Goal: Find contact information: Find contact information

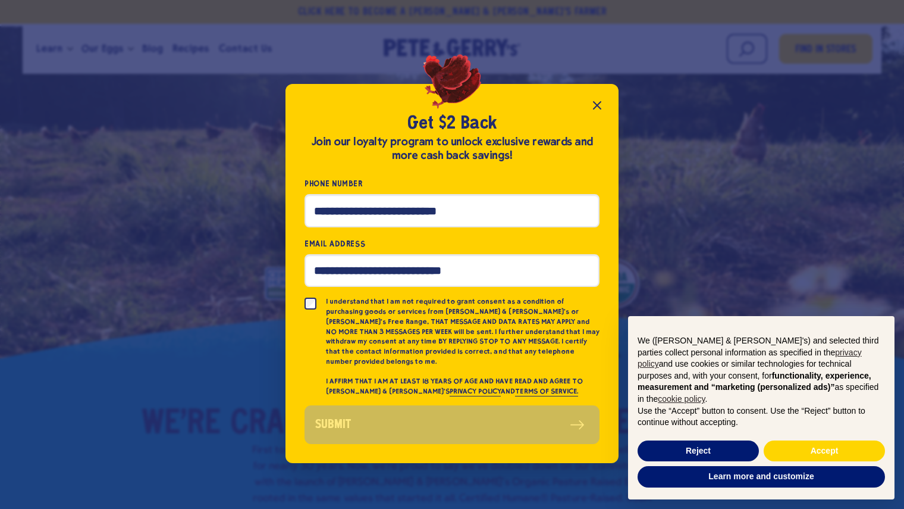
click at [596, 112] on icon "Close popup" at bounding box center [597, 105] width 14 height 14
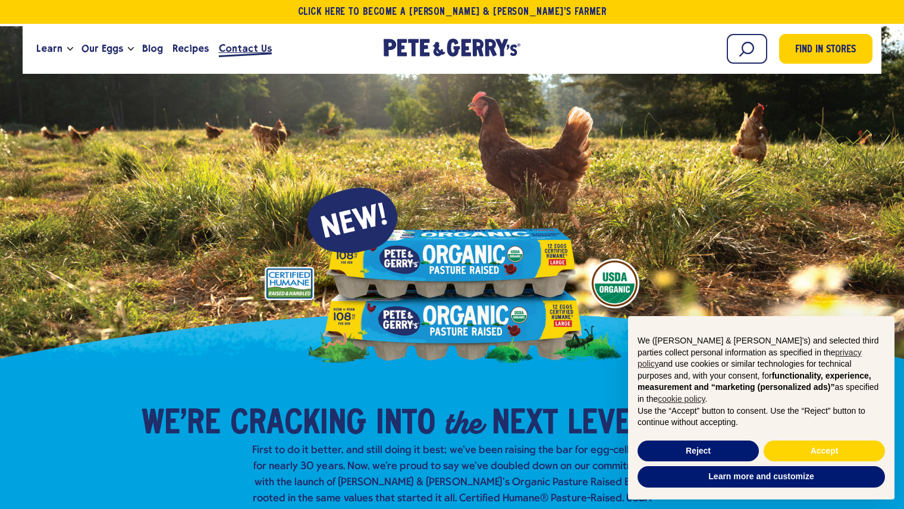
click at [248, 48] on span "Contact Us" at bounding box center [245, 48] width 53 height 15
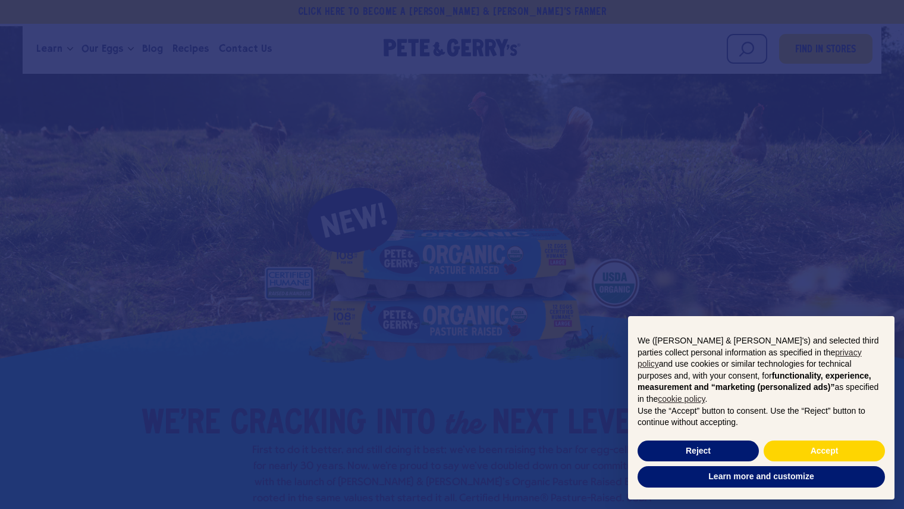
click at [244, 49] on div at bounding box center [452, 254] width 904 height 509
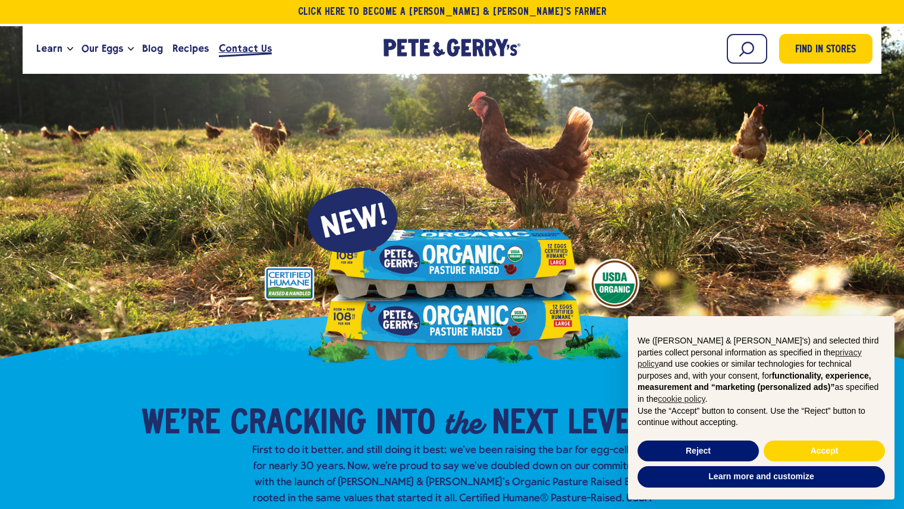
click at [246, 48] on span "Contact Us" at bounding box center [245, 48] width 53 height 15
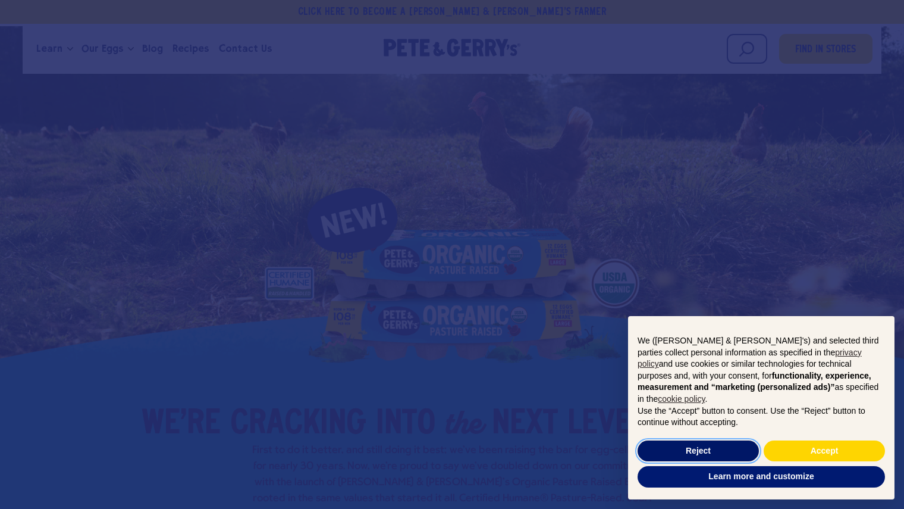
click at [700, 451] on button "Reject" at bounding box center [698, 450] width 121 height 21
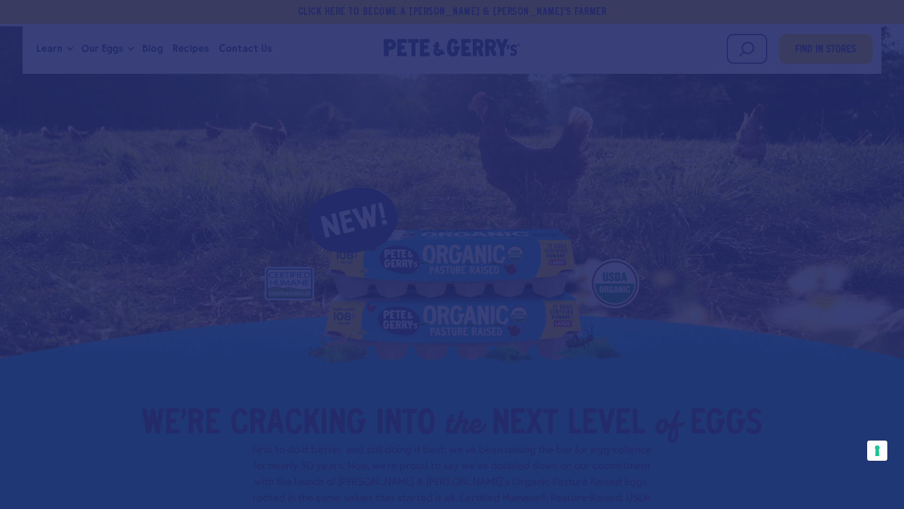
click at [628, 187] on div at bounding box center [452, 254] width 904 height 509
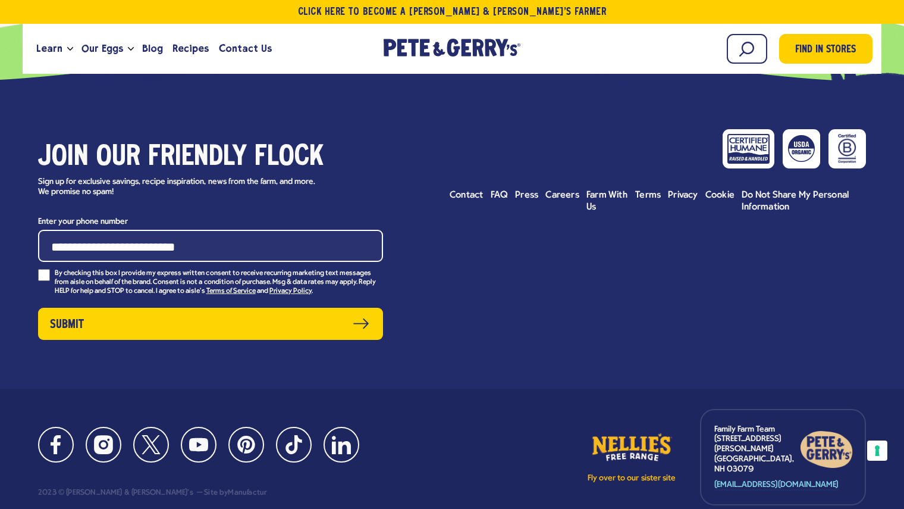
scroll to position [12031, 0]
